Goal: Obtain resource: Download file/media

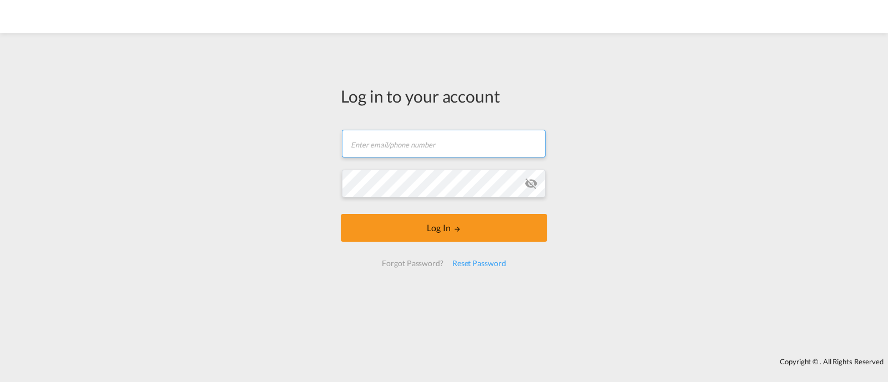
type input "[EMAIL_ADDRESS][DOMAIN_NAME]"
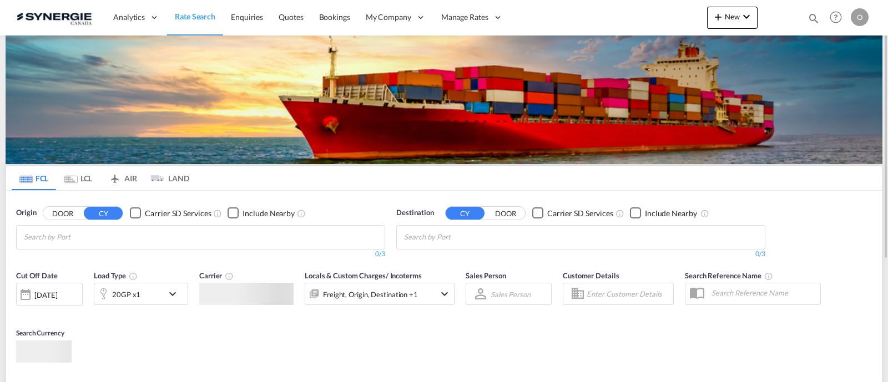
click at [807, 19] on md-icon "icon-magnify" at bounding box center [813, 18] width 12 height 12
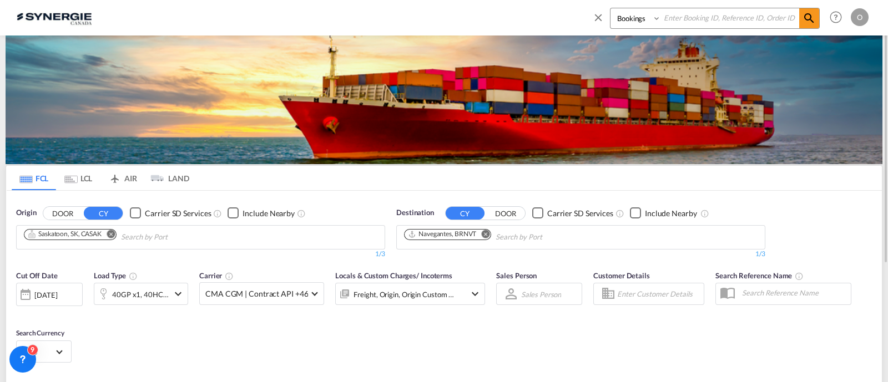
click at [647, 26] on select "Bookings Quotes Enquiries" at bounding box center [636, 18] width 53 height 20
select select "Quotes"
click at [610, 8] on select "Bookings Quotes Enquiries" at bounding box center [636, 18] width 53 height 20
click at [701, 21] on input at bounding box center [730, 17] width 138 height 19
paste input "SYC000014447"
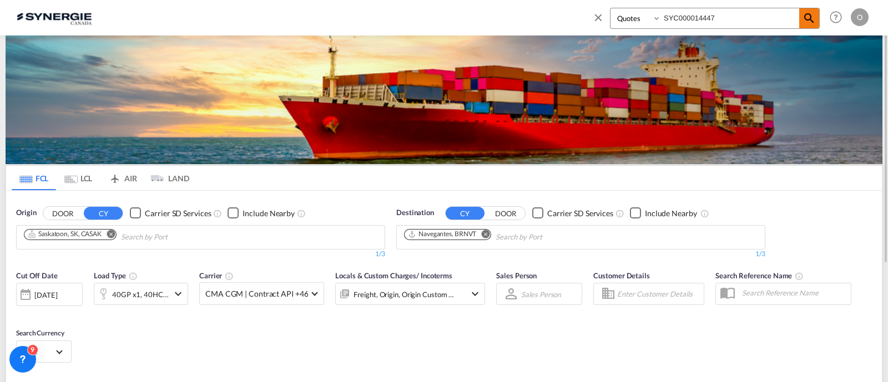
type input "SYC000014447"
click at [813, 25] on span at bounding box center [809, 18] width 20 height 20
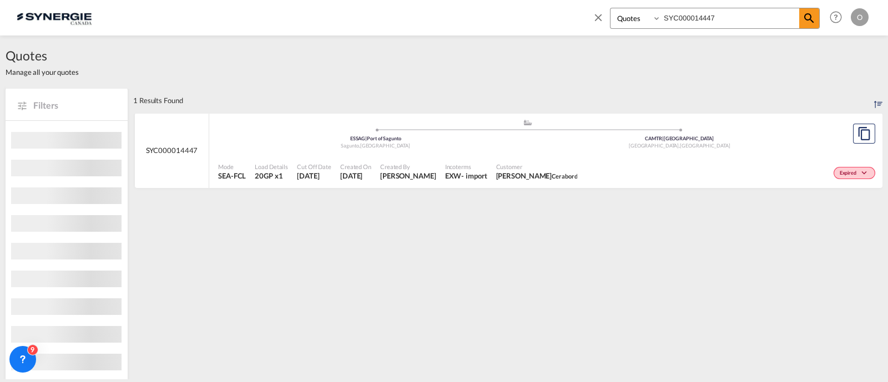
click at [528, 177] on span "Normand Poulin Cerabord" at bounding box center [537, 176] width 82 height 10
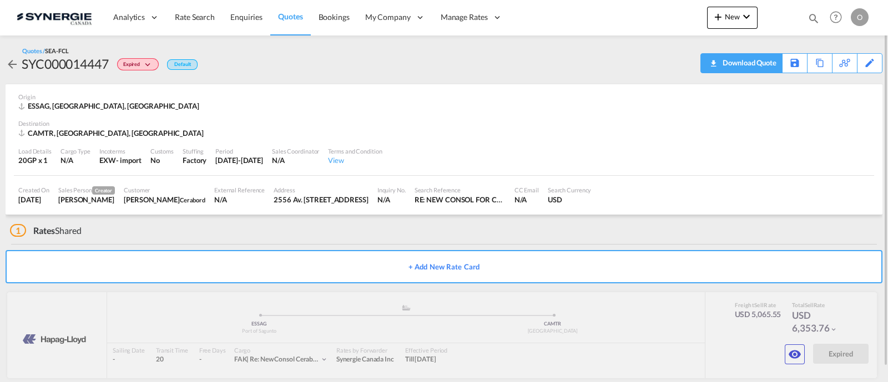
click at [760, 61] on div "Download Quote" at bounding box center [748, 63] width 57 height 18
